Goal: Obtain resource: Download file/media

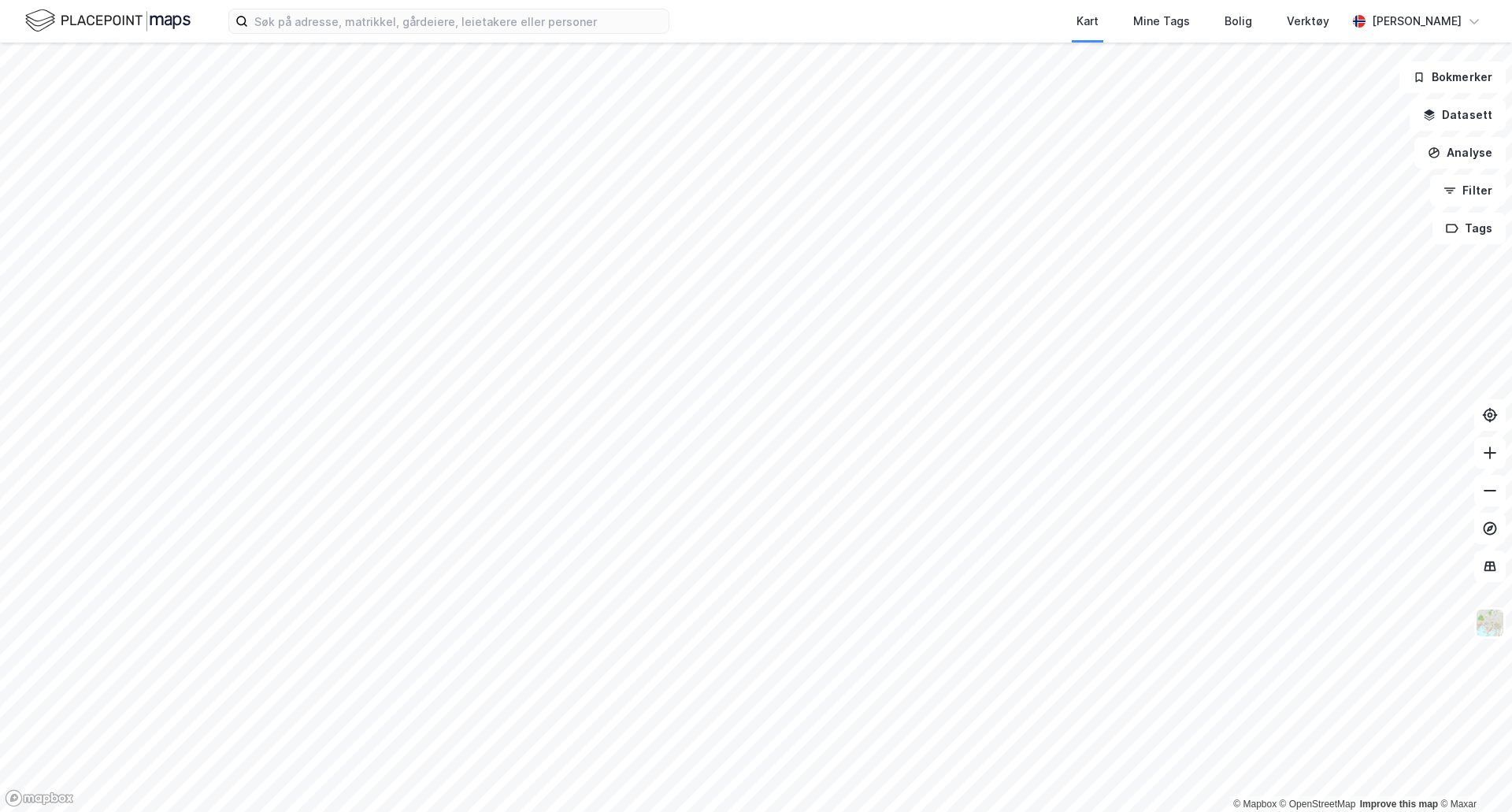
click at [428, 33] on div "Kart Mine Tags Bolig Verktøy [PERSON_NAME]" at bounding box center [756, 21] width 1512 height 42
click at [428, 30] on input at bounding box center [457, 22] width 420 height 24
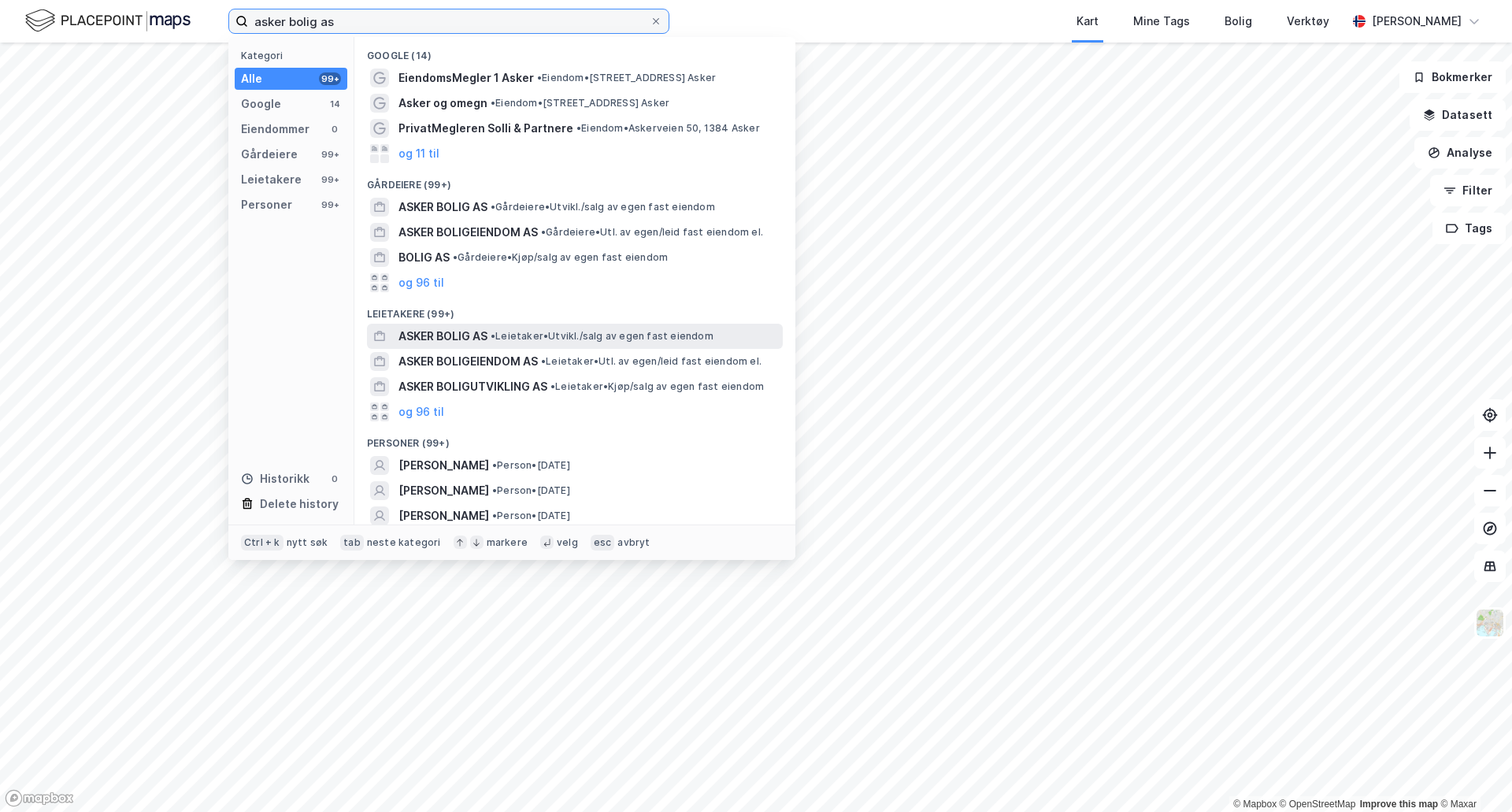
type input "asker bolig as"
click at [458, 330] on span "ASKER BOLIG AS" at bounding box center [443, 336] width 89 height 19
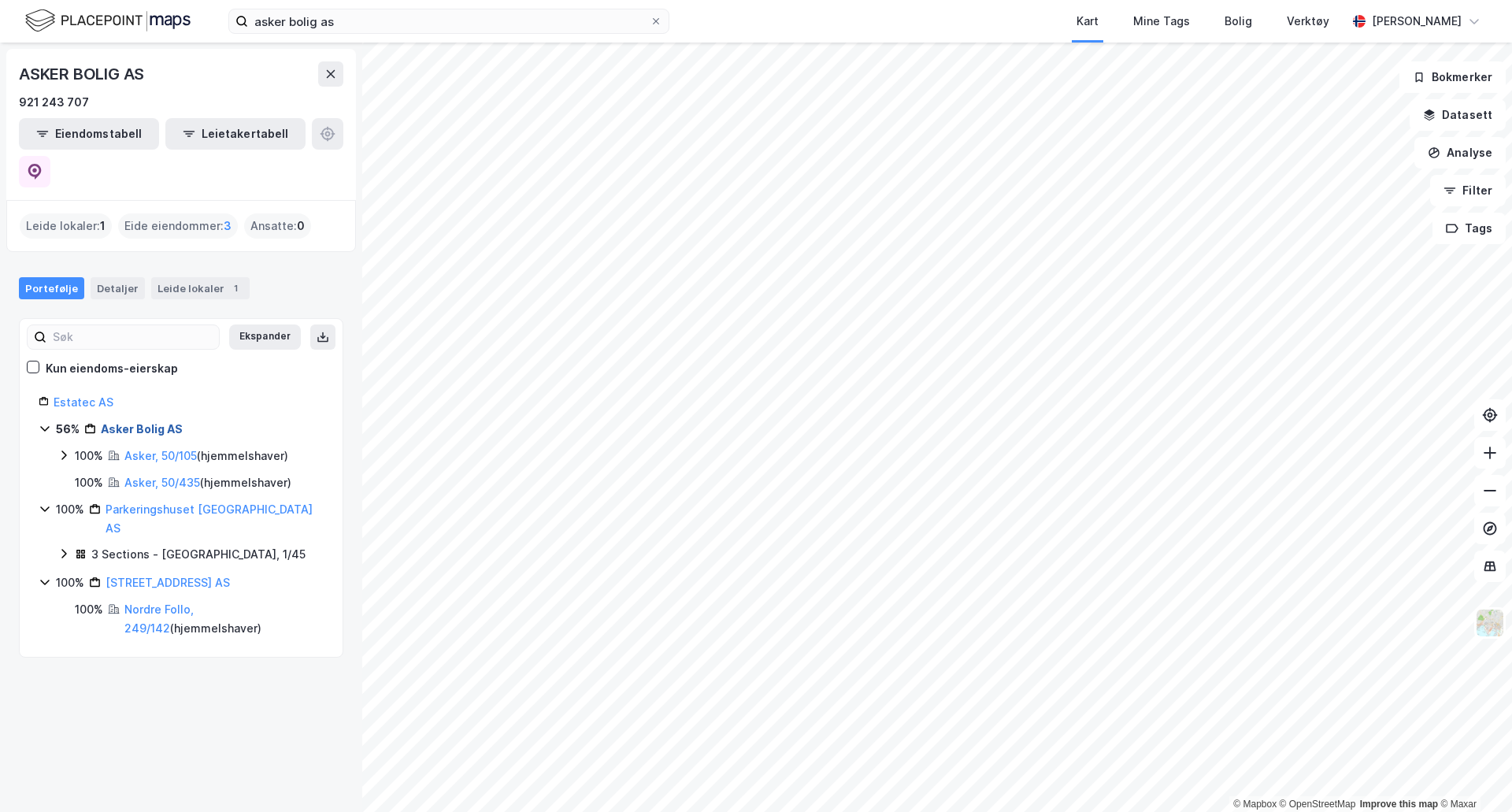
click at [143, 422] on link "Asker Bolig AS" at bounding box center [141, 429] width 82 height 14
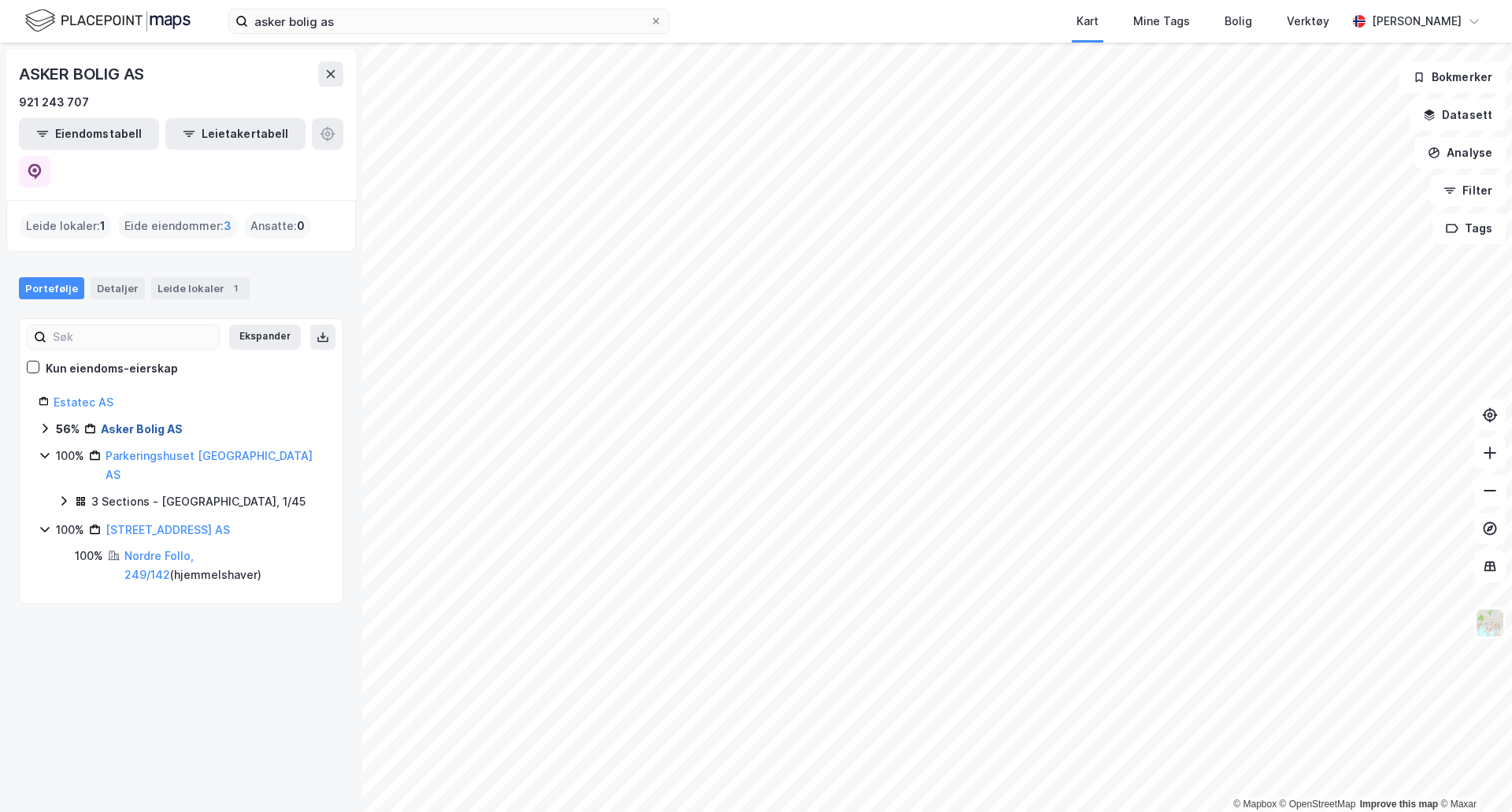
click at [143, 422] on link "Asker Bolig AS" at bounding box center [141, 429] width 82 height 14
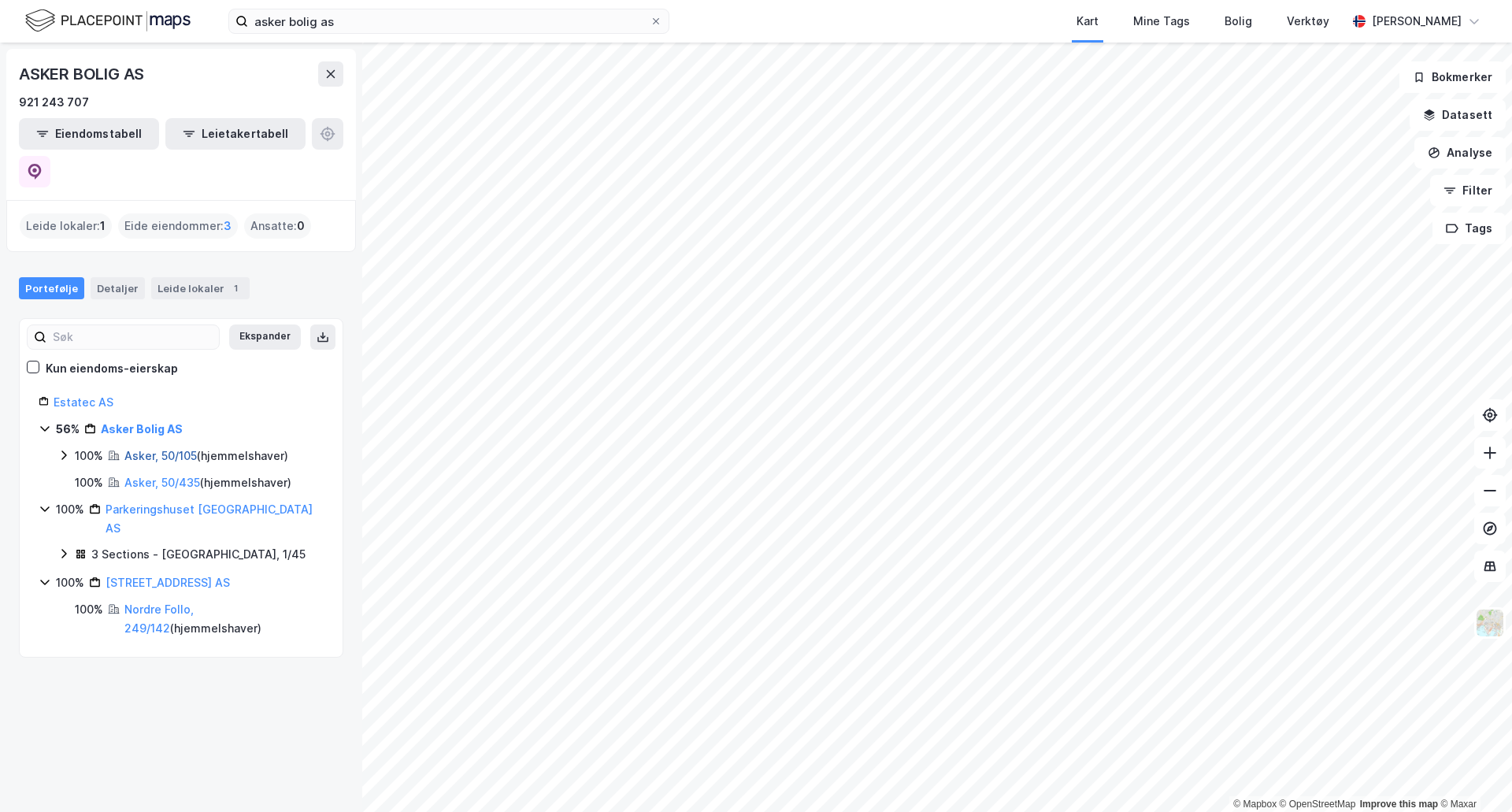
click at [142, 449] on link "Asker, 50/105" at bounding box center [160, 456] width 73 height 14
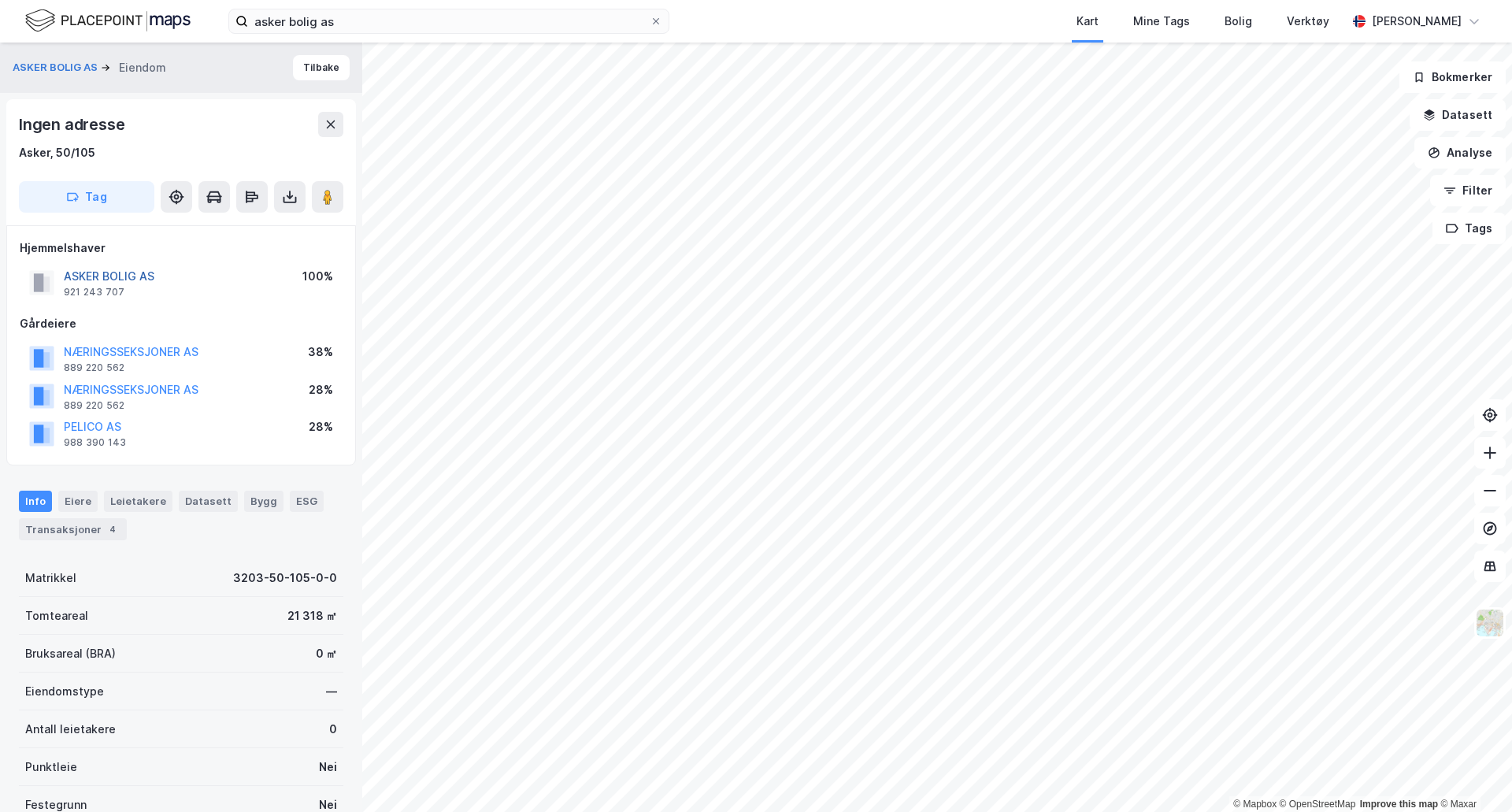
click at [0, 0] on button "ASKER BOLIG AS" at bounding box center [0, 0] width 0 height 0
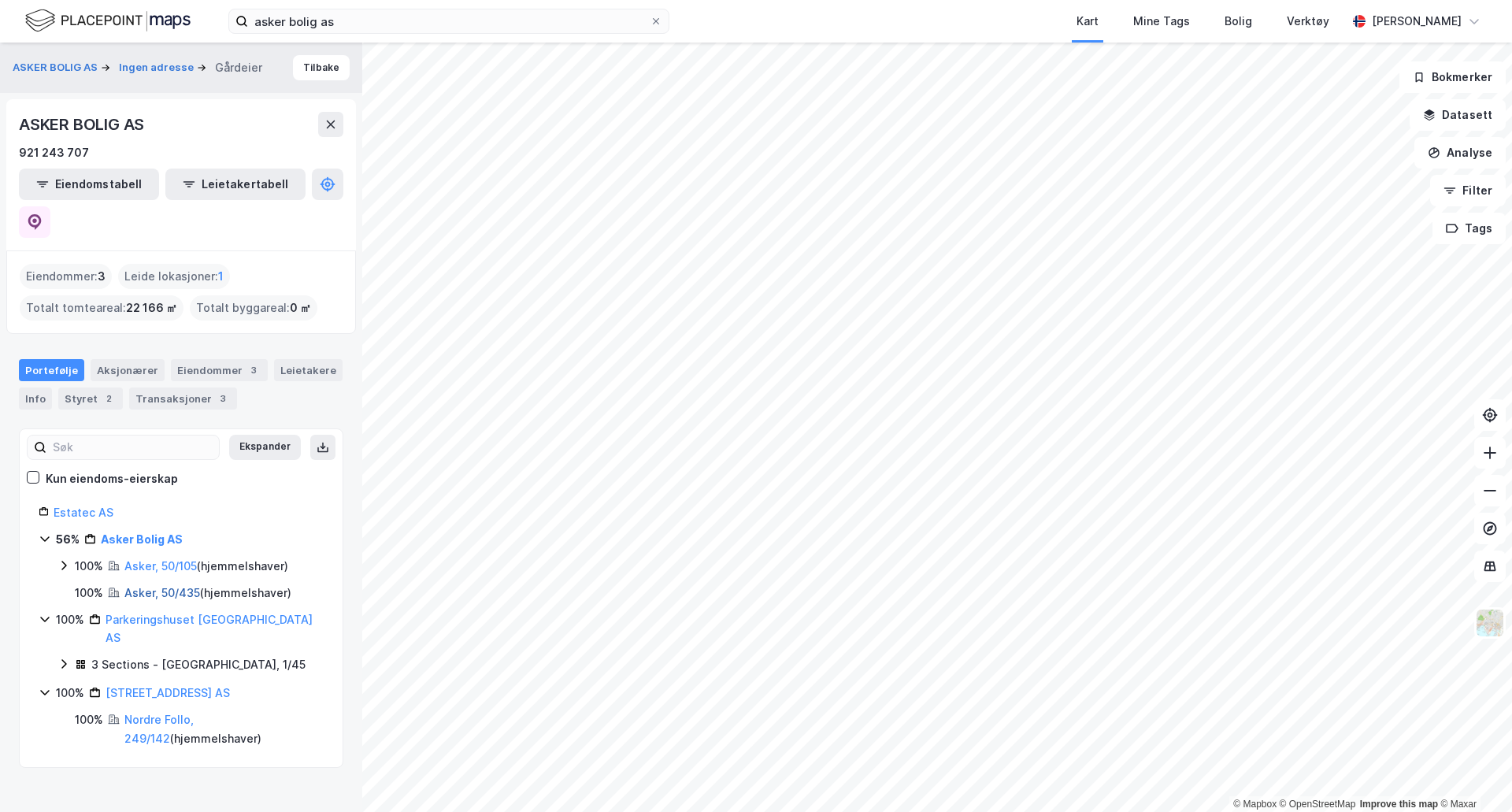
click at [168, 587] on link "Asker, 50/435" at bounding box center [161, 593] width 76 height 14
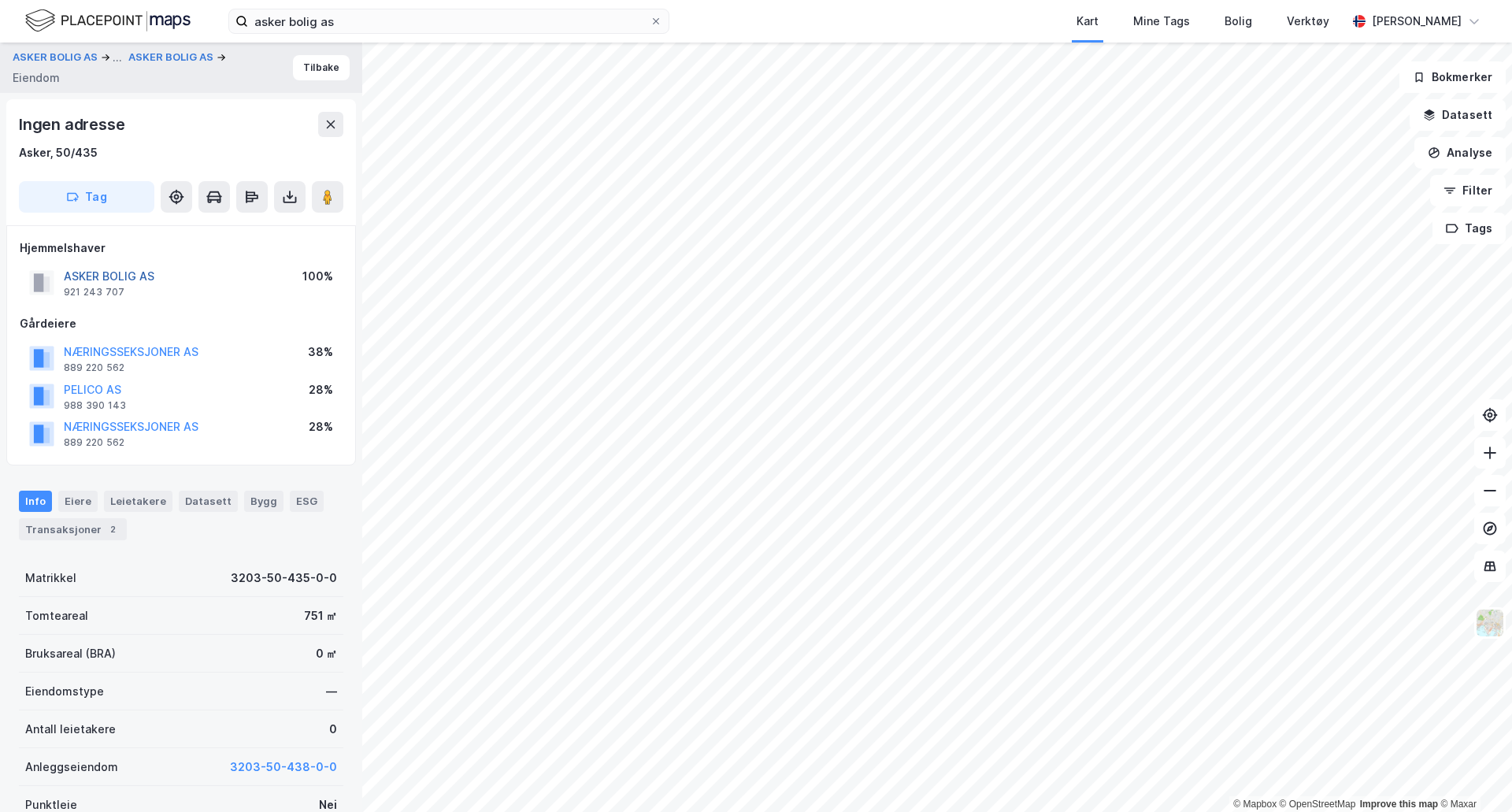
click at [0, 0] on button "ASKER BOLIG AS" at bounding box center [0, 0] width 0 height 0
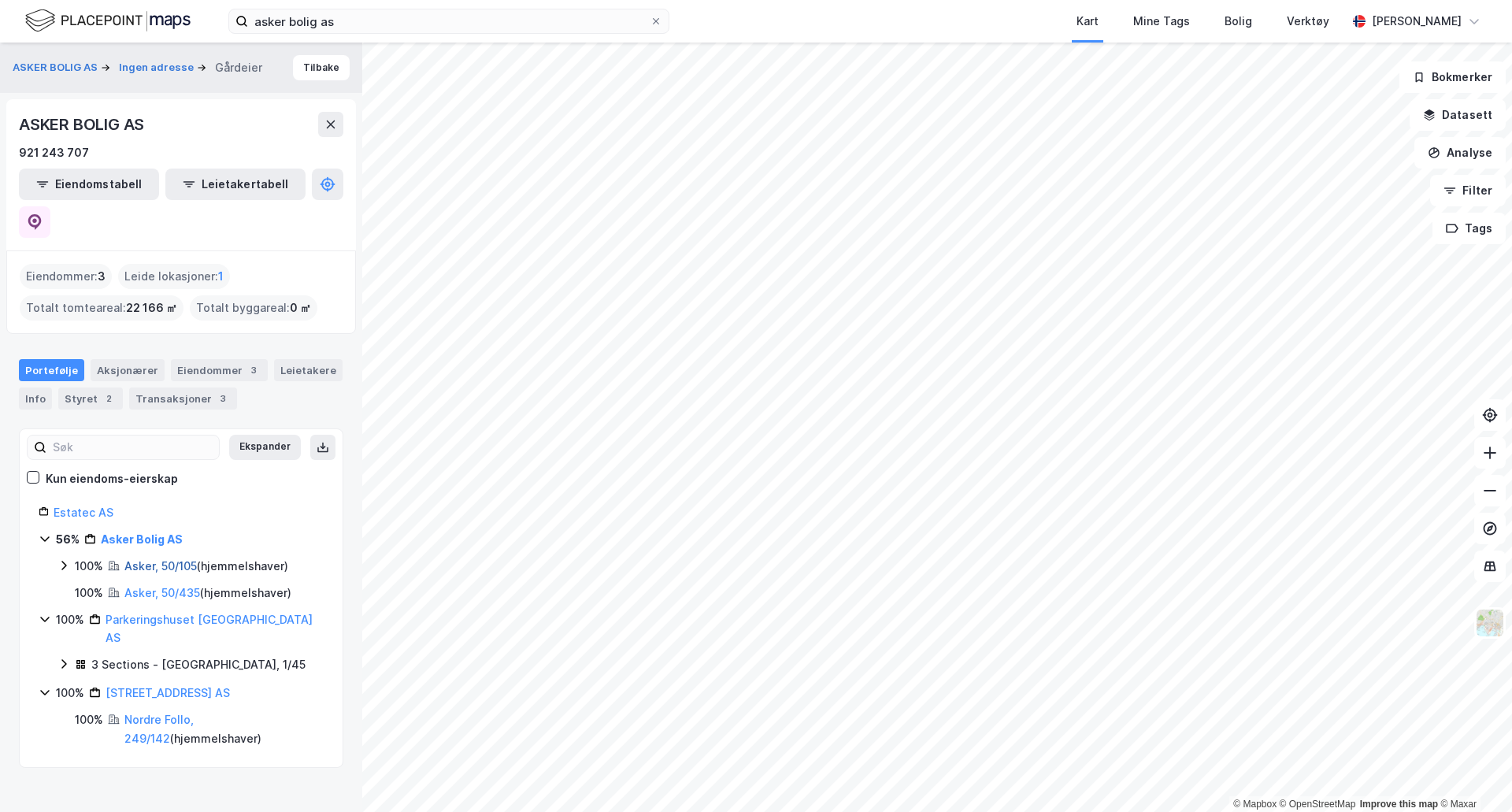
click at [161, 559] on link "Asker, 50/105" at bounding box center [160, 566] width 73 height 14
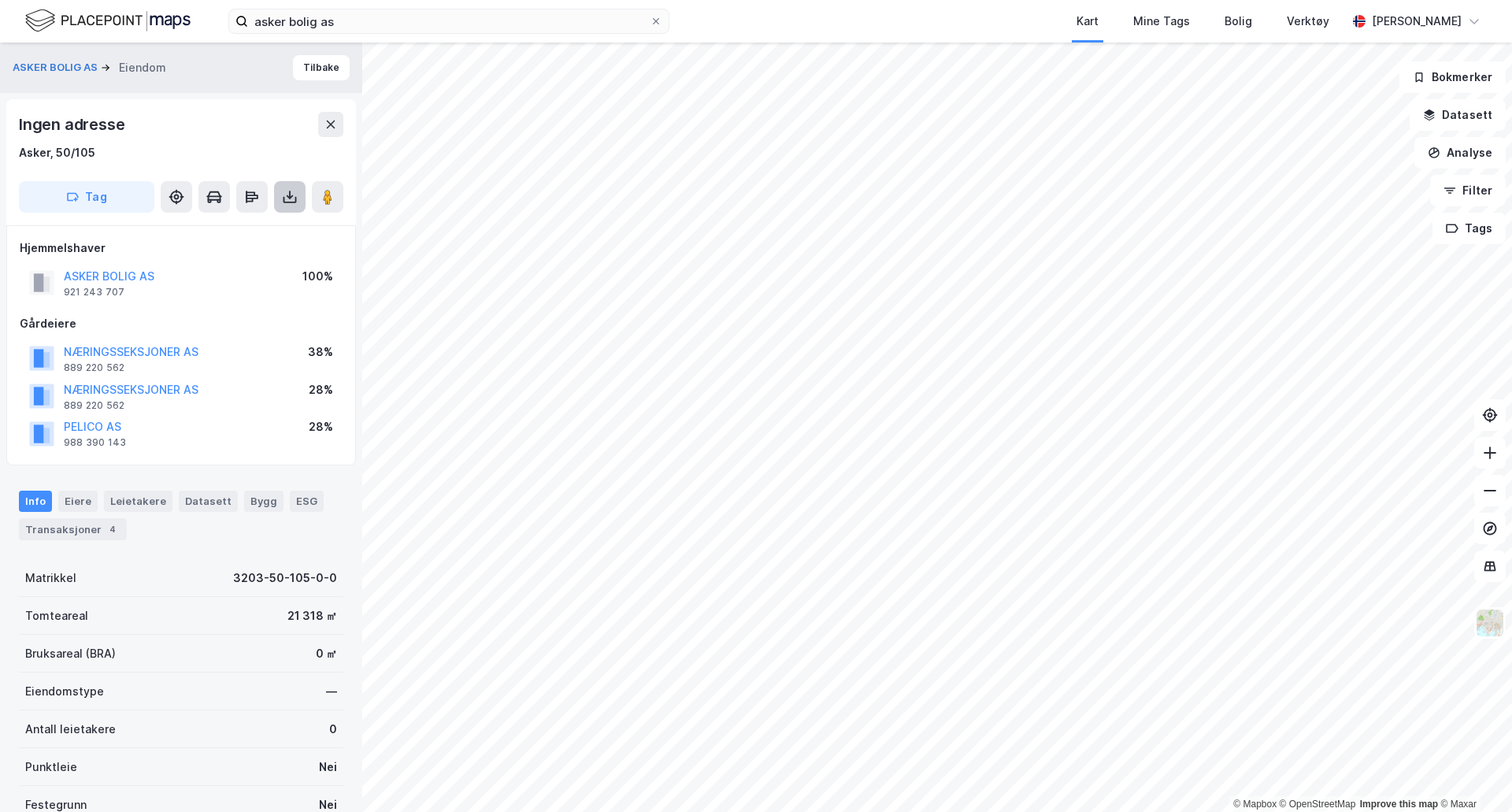
click at [282, 199] on icon at bounding box center [290, 197] width 16 height 16
click at [227, 227] on div "Last ned grunnbok" at bounding box center [212, 228] width 91 height 13
click at [0, 0] on button "ASKER BOLIG AS" at bounding box center [0, 0] width 0 height 0
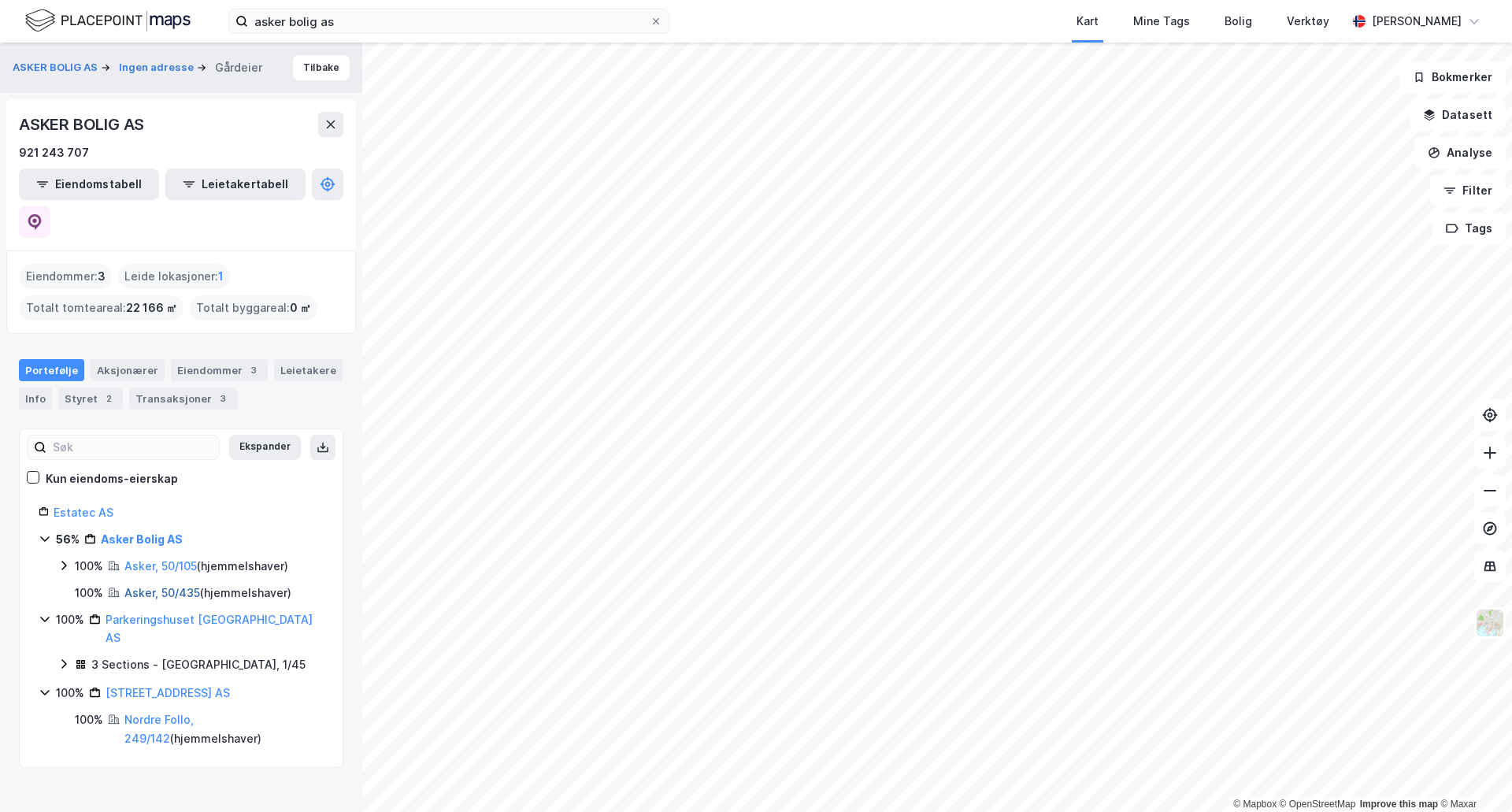
click at [172, 587] on link "Asker, 50/435" at bounding box center [161, 593] width 76 height 14
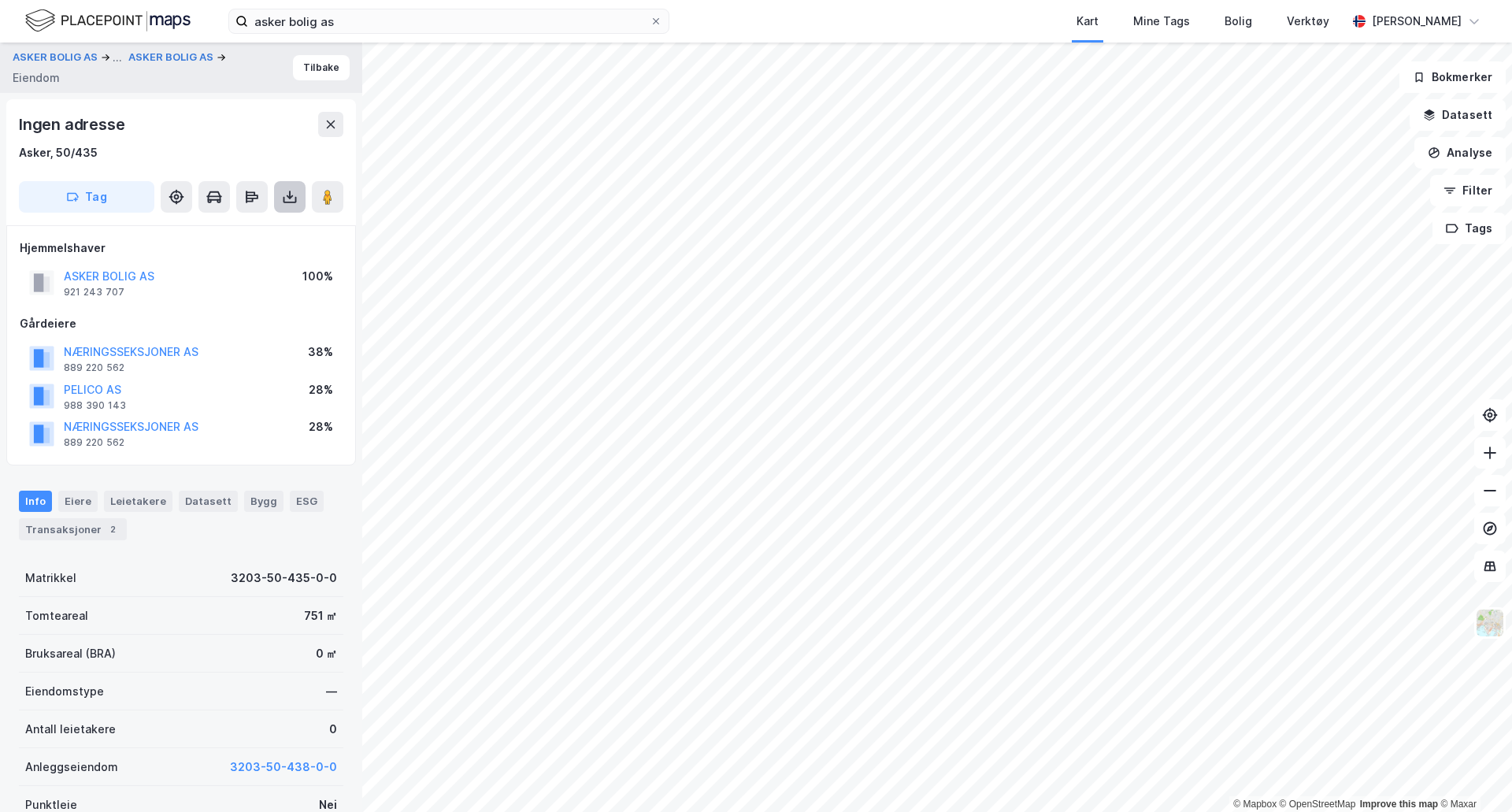
click at [299, 188] on button at bounding box center [290, 197] width 31 height 31
click at [247, 218] on div "Last ned grunnbok" at bounding box center [221, 228] width 167 height 26
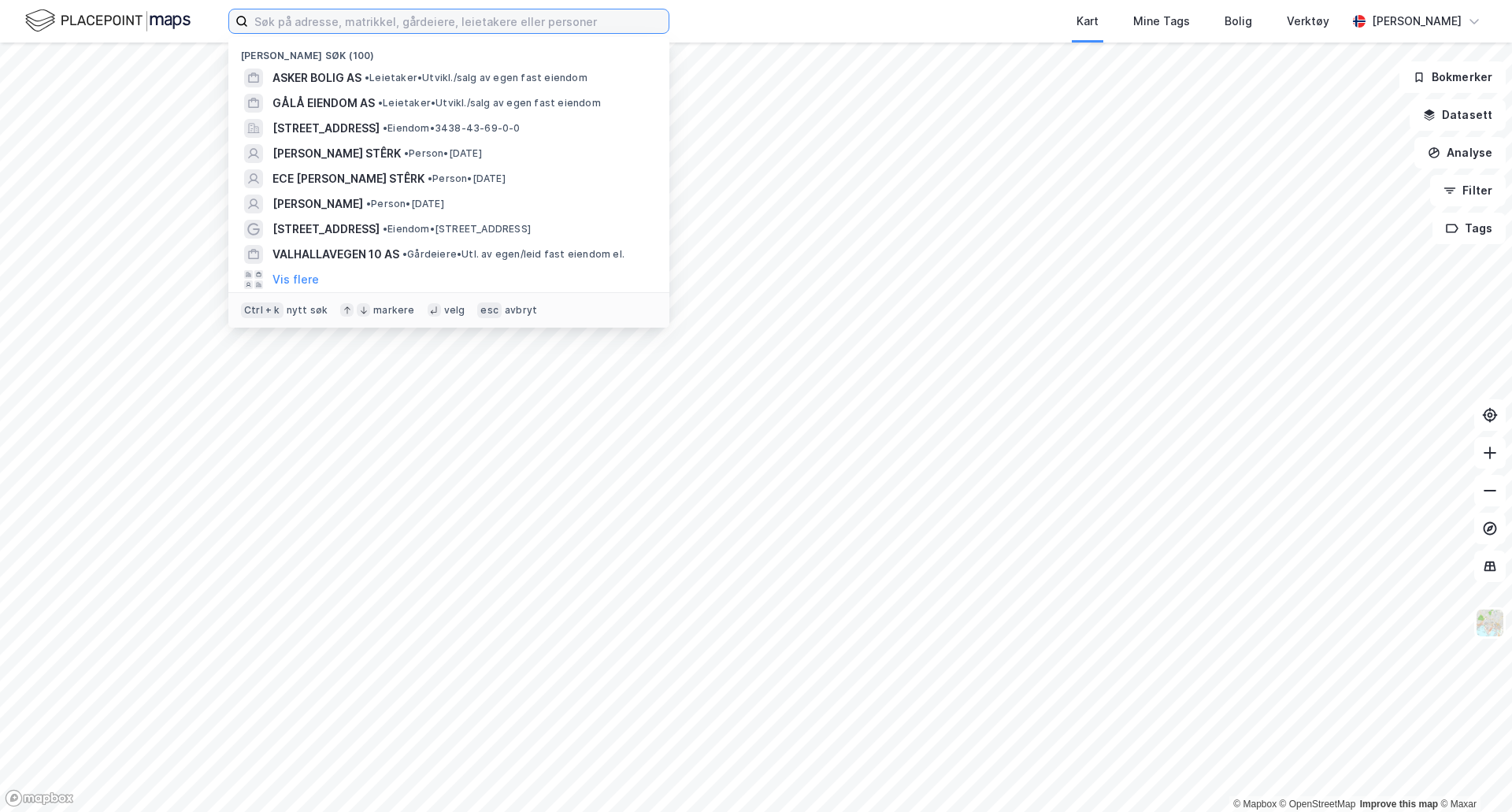
click at [376, 16] on input at bounding box center [457, 22] width 420 height 24
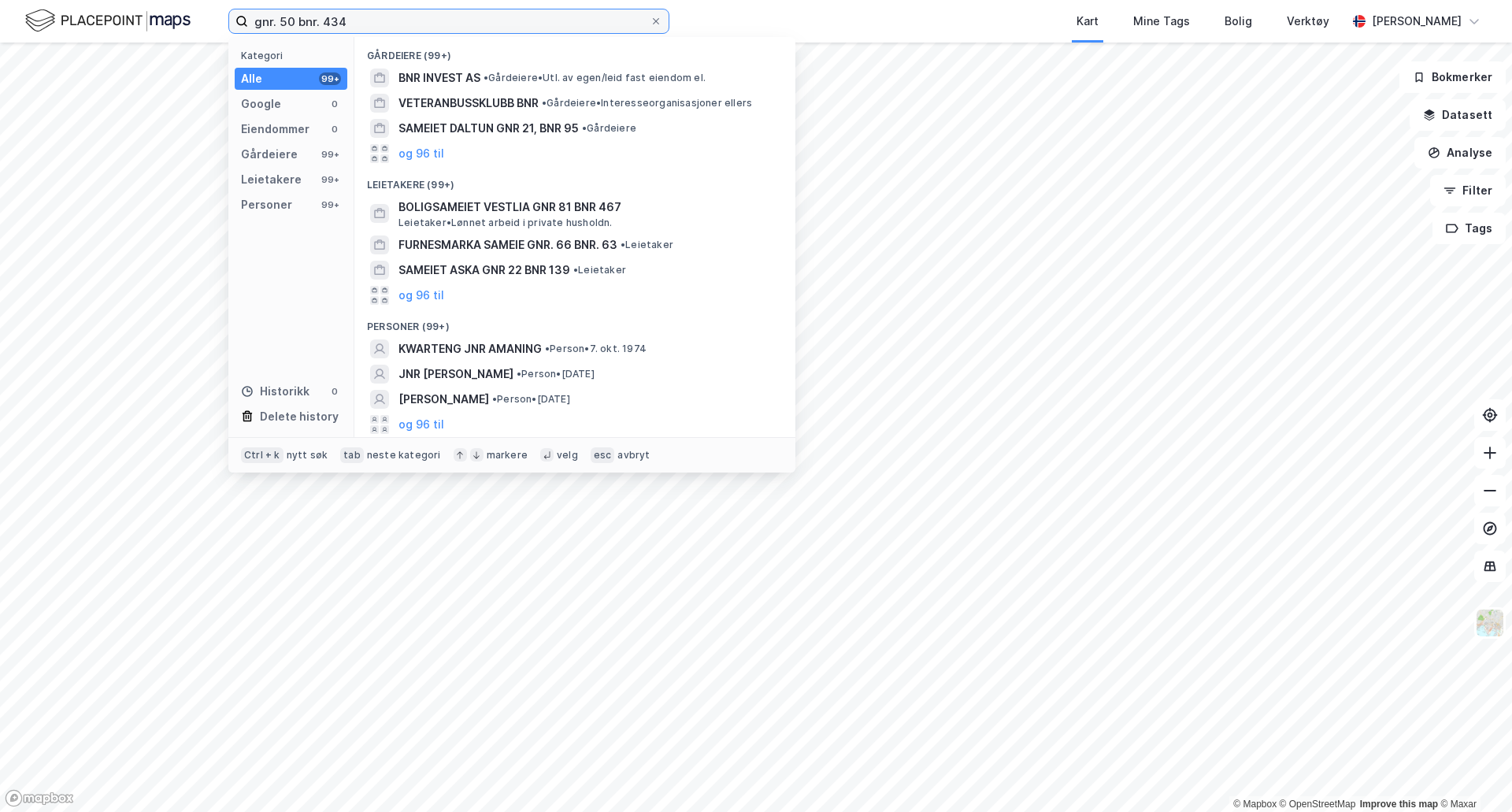
drag, startPoint x: 361, startPoint y: 30, endPoint x: 231, endPoint y: 36, distance: 130.1
click at [231, 36] on div "gnr. 50 bnr. 434 Kategori Alle 99+ Google 0 Eiendommer 0 Gårdeiere 99+ Leietake…" at bounding box center [756, 21] width 1512 height 42
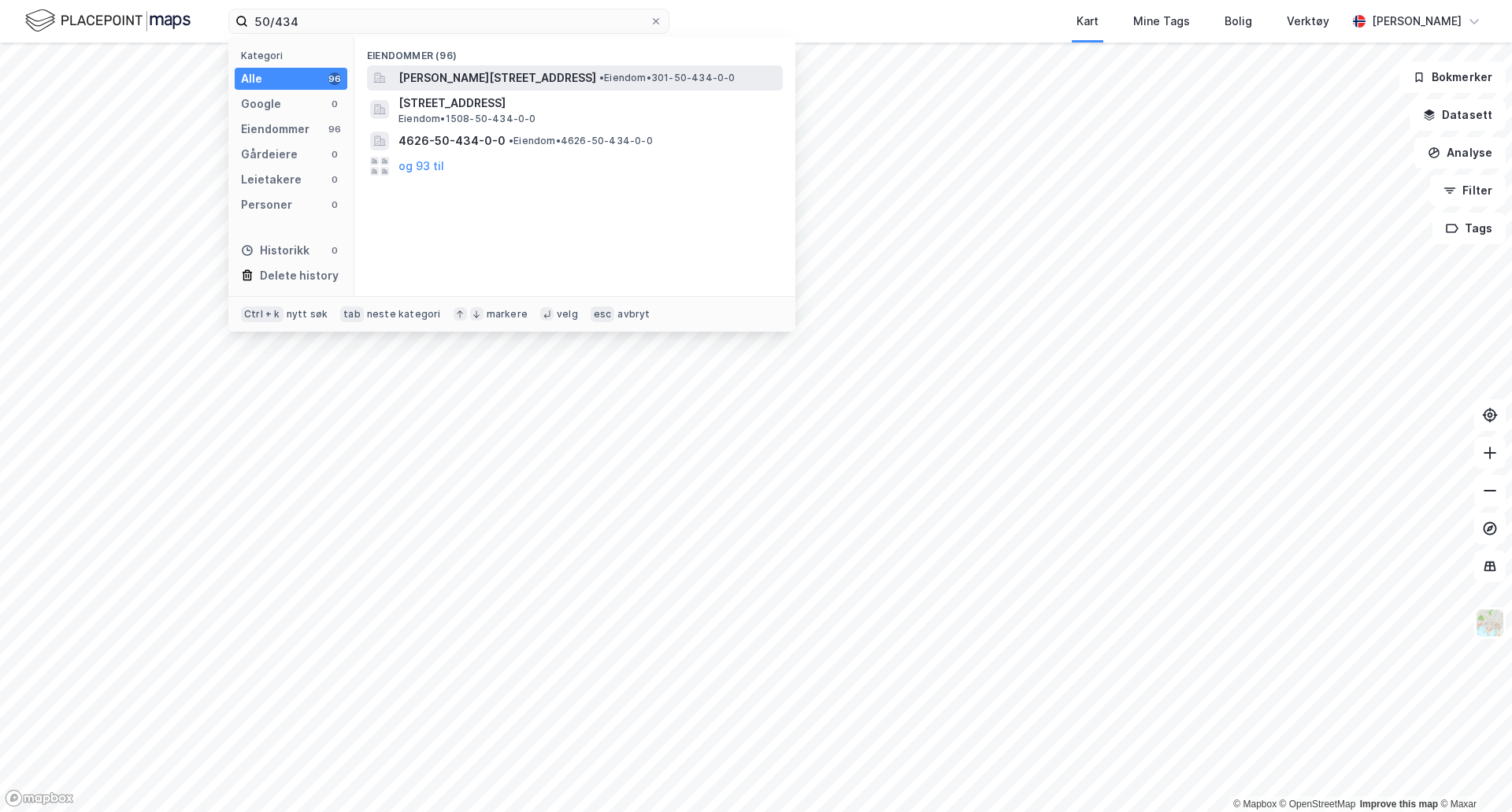
click at [478, 71] on span "[PERSON_NAME][STREET_ADDRESS]" at bounding box center [497, 78] width 198 height 19
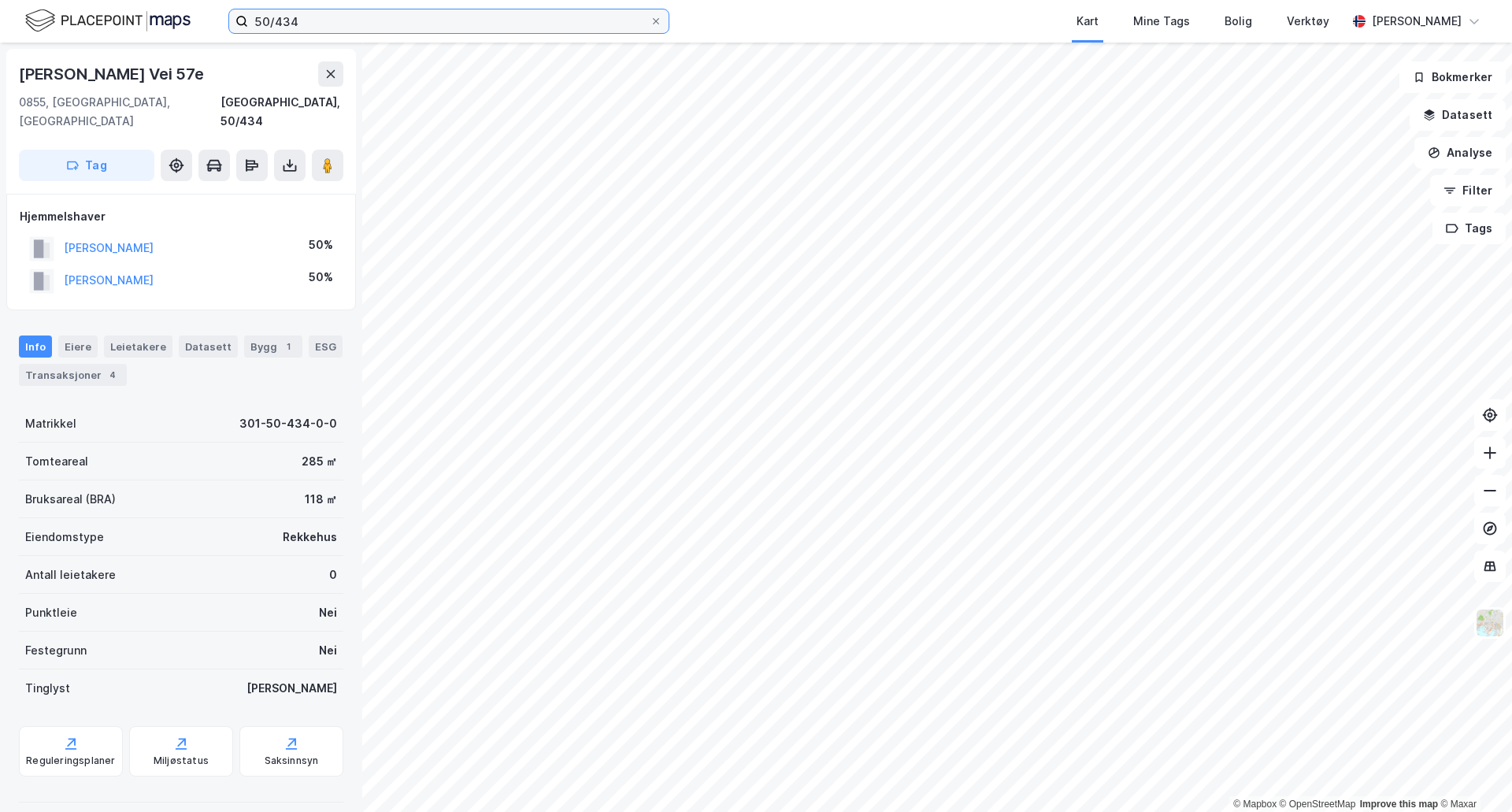
click at [254, 18] on input "50/434" at bounding box center [449, 22] width 401 height 24
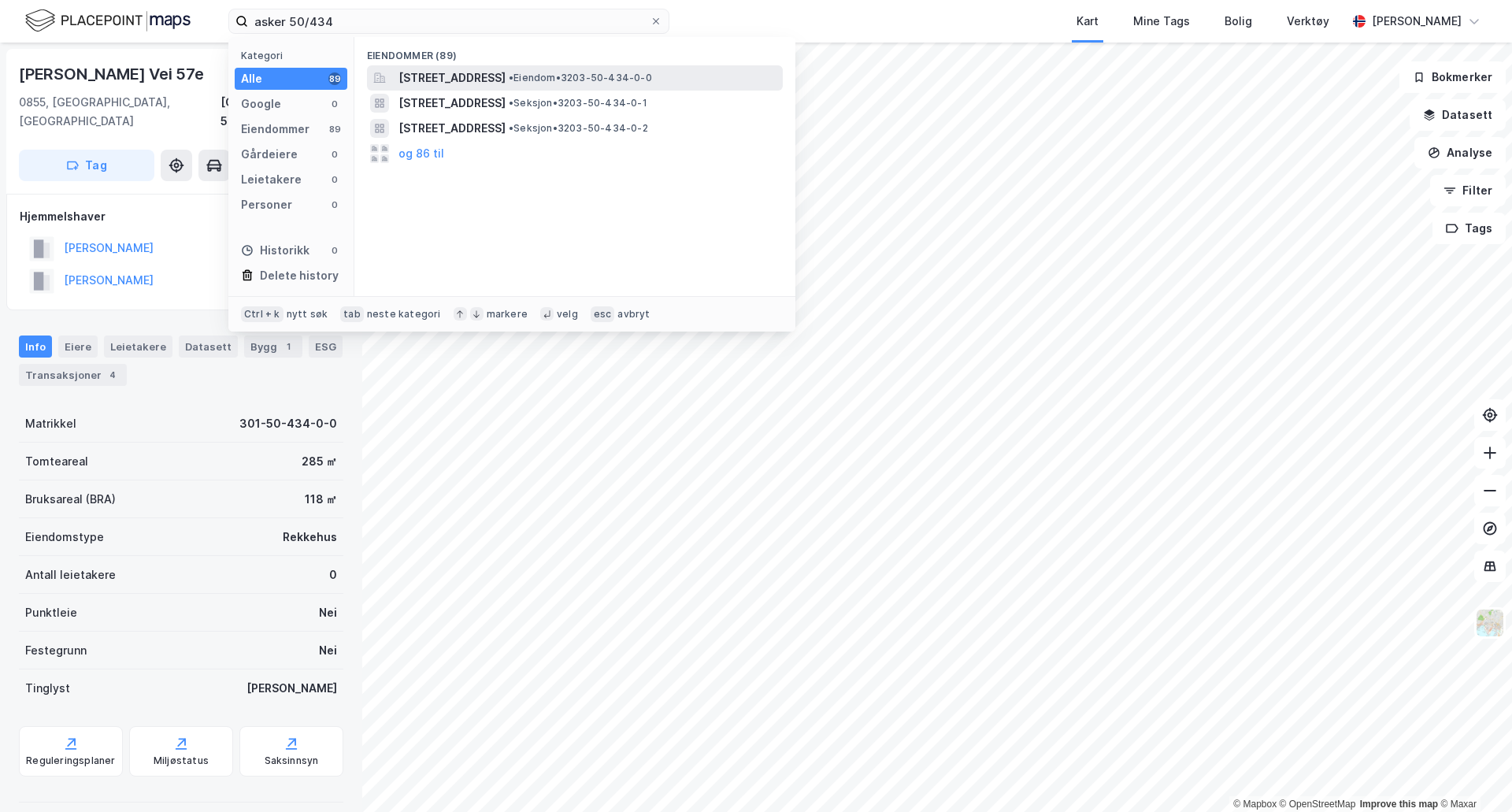
click at [470, 75] on span "[STREET_ADDRESS]" at bounding box center [452, 78] width 107 height 19
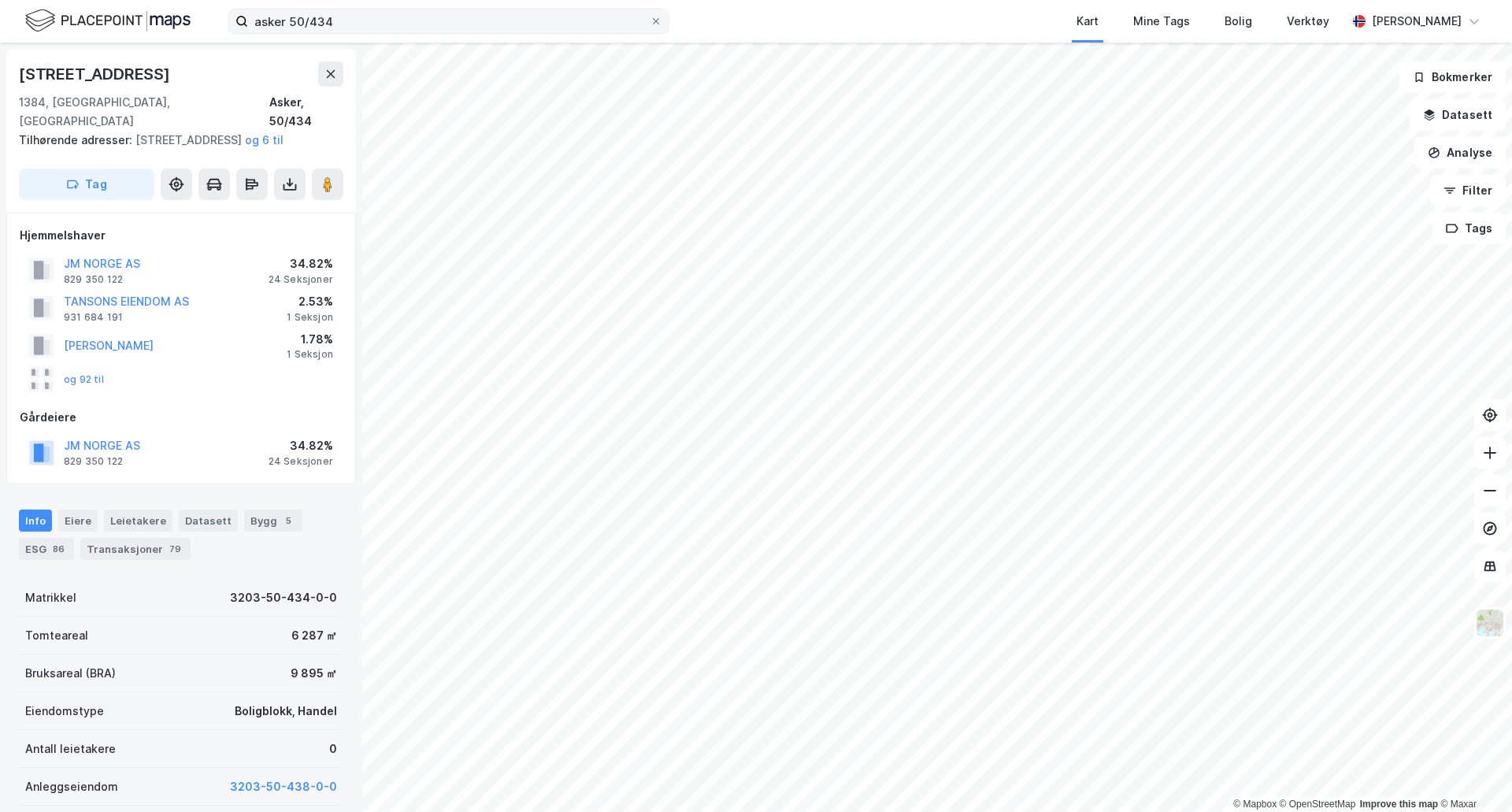
click at [366, 31] on label "asker 50/434" at bounding box center [449, 22] width 441 height 26
click at [366, 31] on input "asker 50/434" at bounding box center [449, 22] width 401 height 24
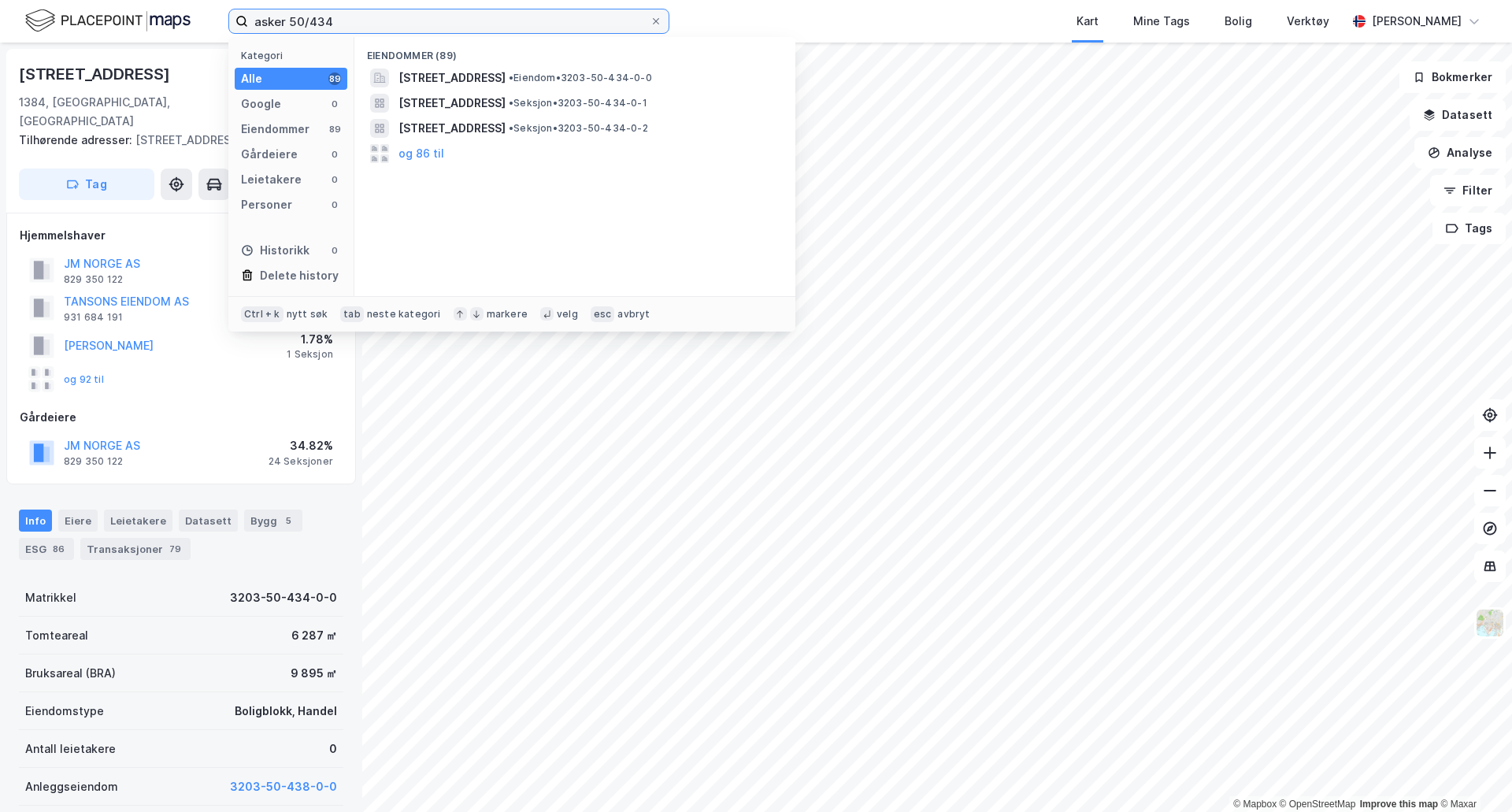
click at [352, 26] on input "asker 50/434" at bounding box center [449, 22] width 401 height 24
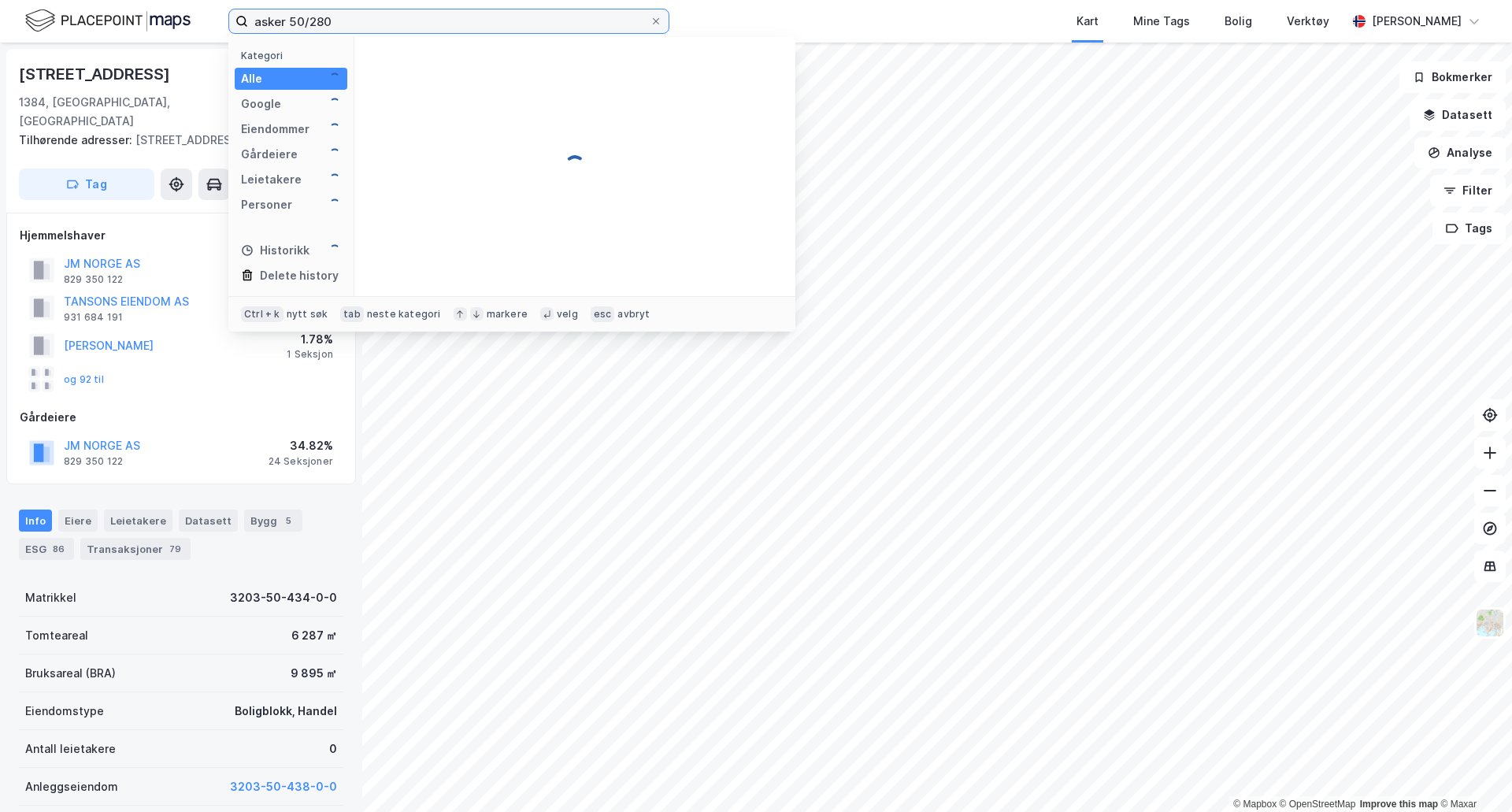
type input "asker 50/280"
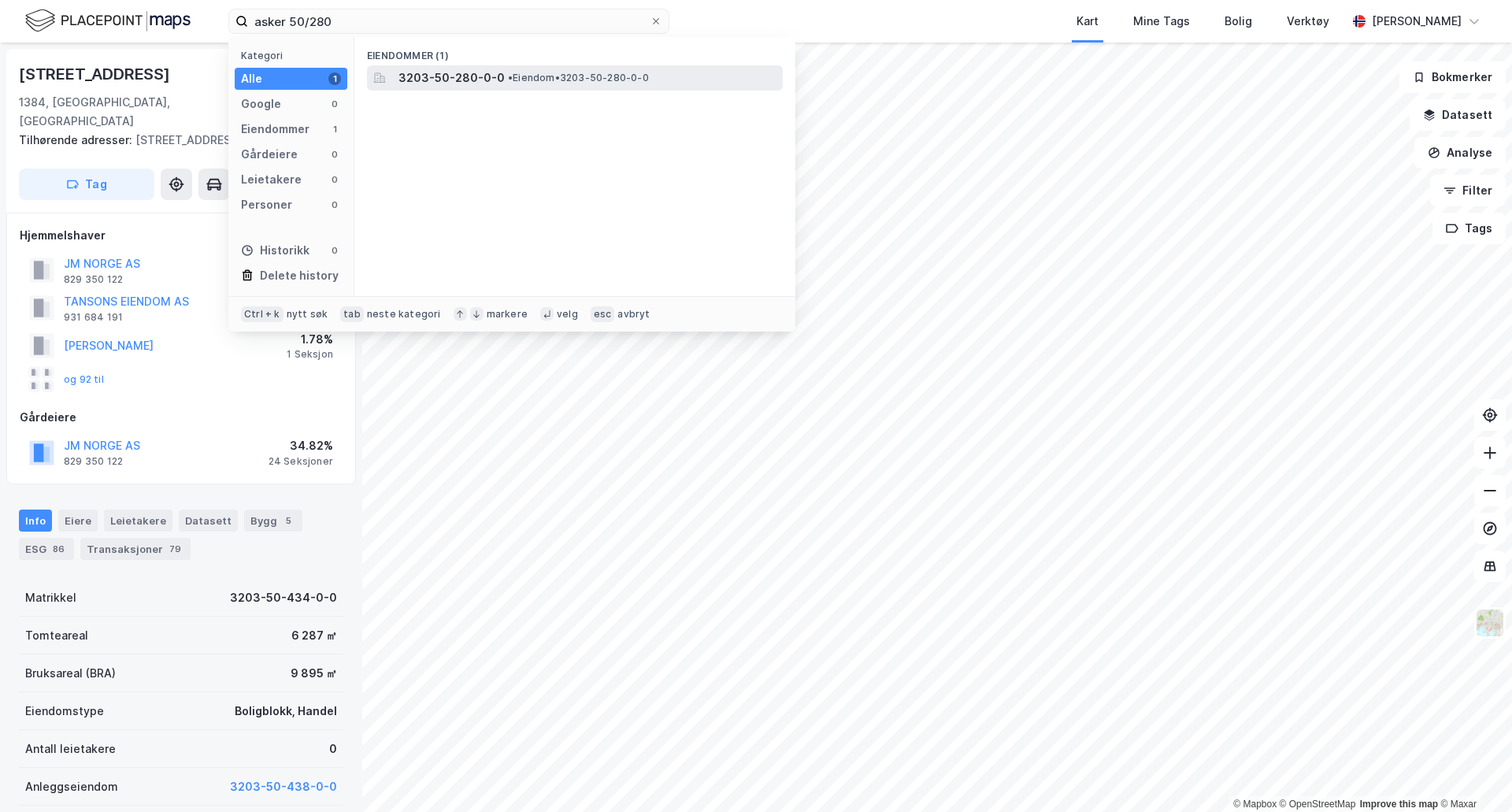
click at [477, 84] on span "3203-50-280-0-0" at bounding box center [452, 78] width 106 height 19
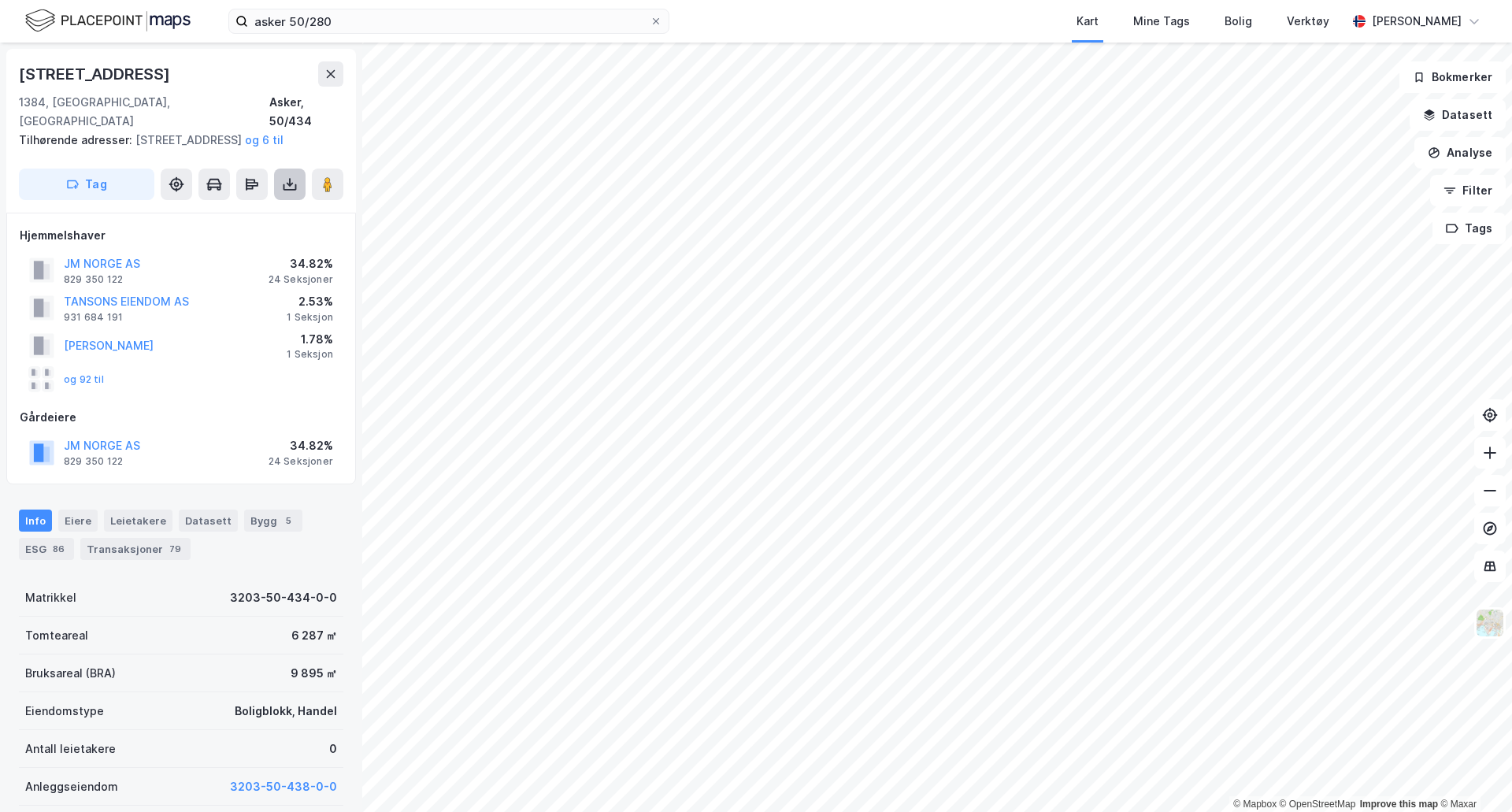
click at [294, 188] on icon at bounding box center [290, 184] width 16 height 16
click at [235, 213] on div "Last ned grunnbok" at bounding box center [212, 216] width 91 height 13
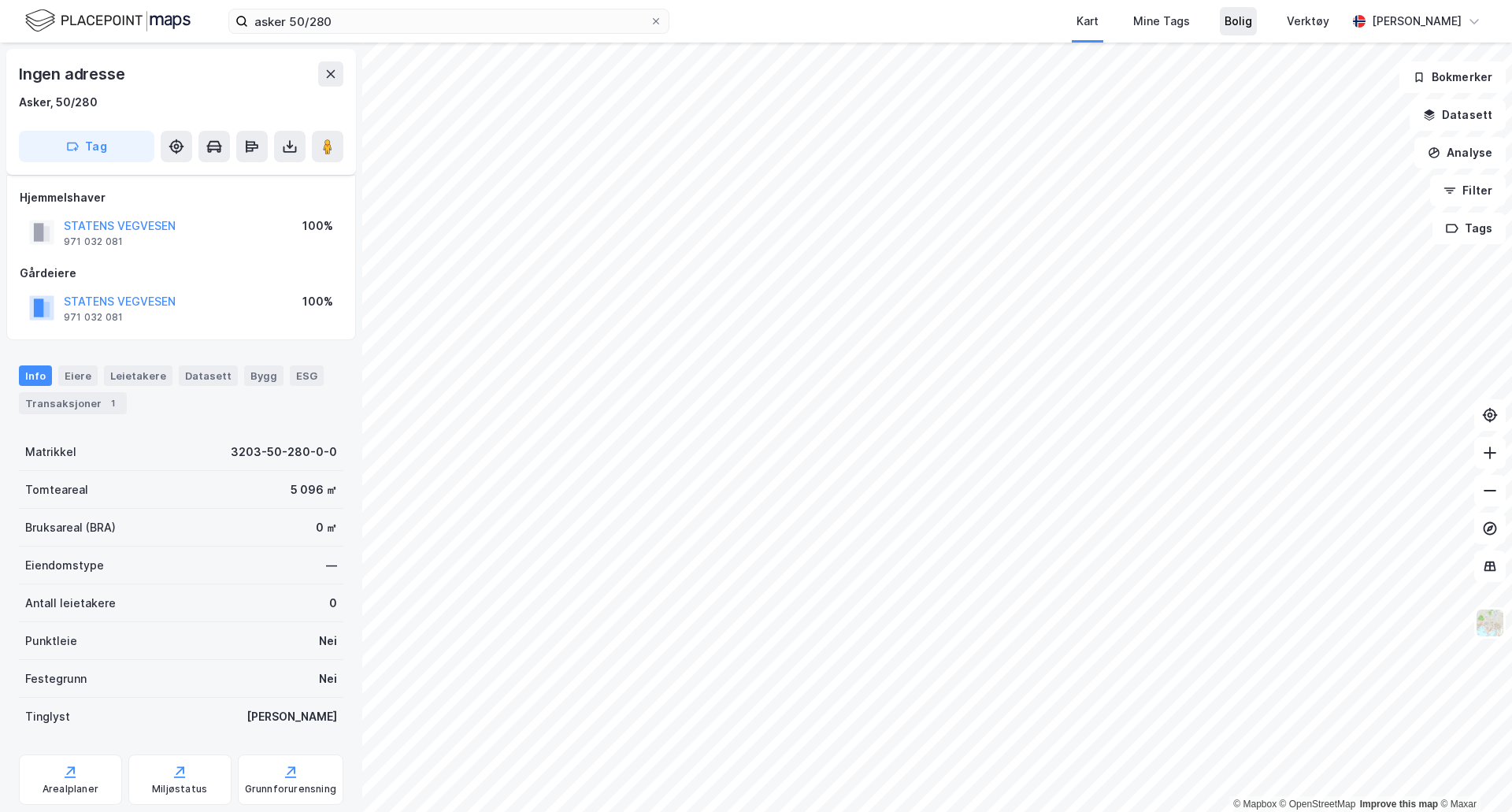
scroll to position [72, 0]
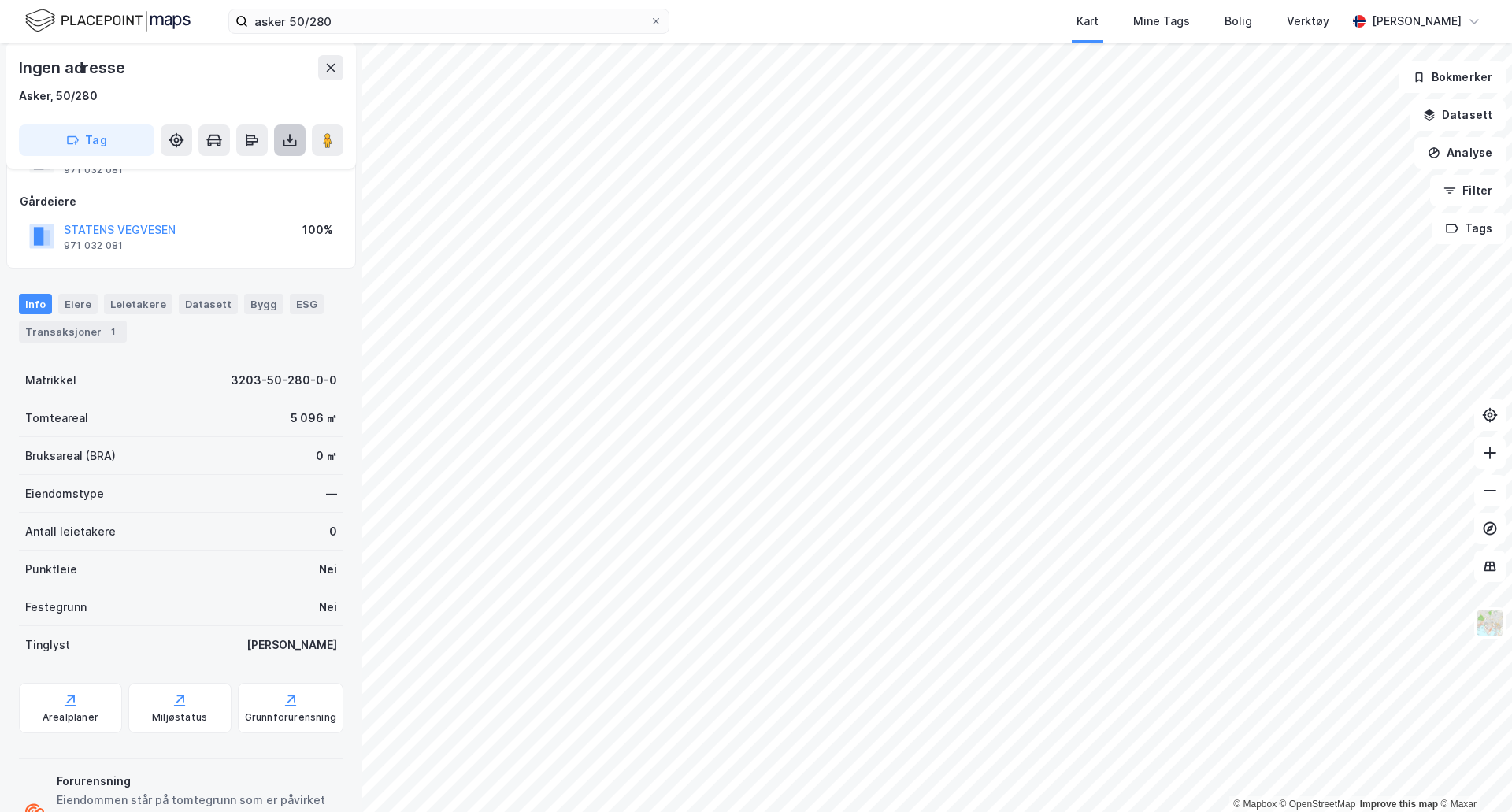
click at [294, 136] on icon at bounding box center [290, 140] width 16 height 16
click at [258, 174] on div "Last ned grunnbok" at bounding box center [212, 171] width 91 height 13
